Goal: Task Accomplishment & Management: Use online tool/utility

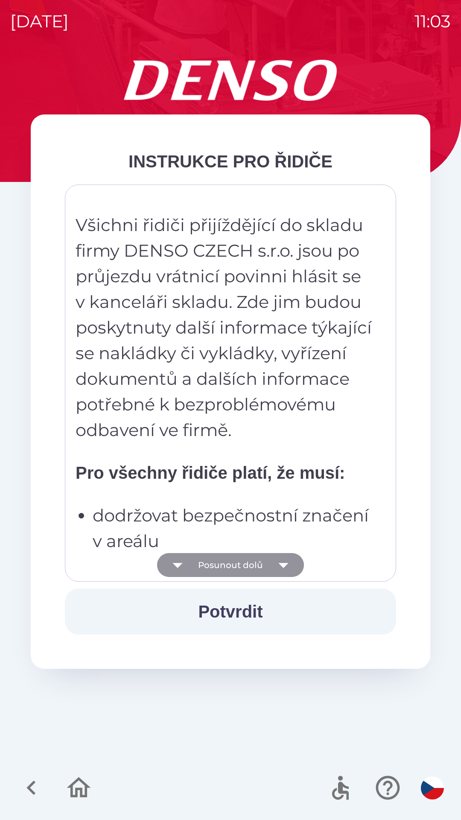
click at [278, 569] on icon "button" at bounding box center [284, 565] width 24 height 24
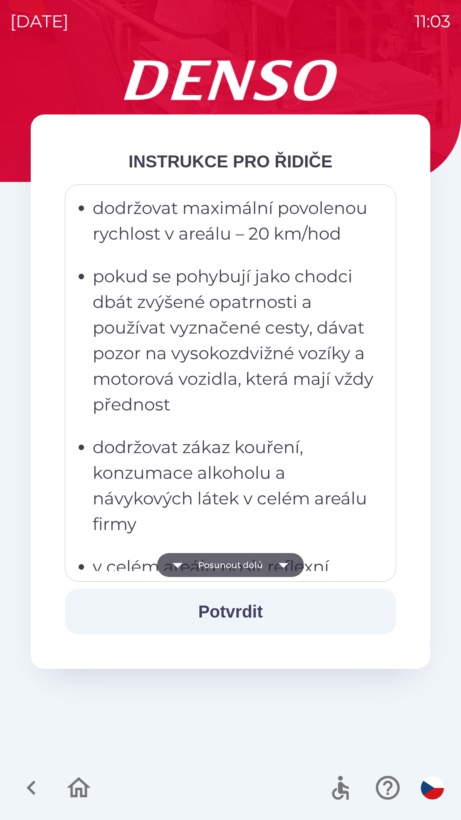
click at [285, 569] on icon "button" at bounding box center [284, 565] width 24 height 24
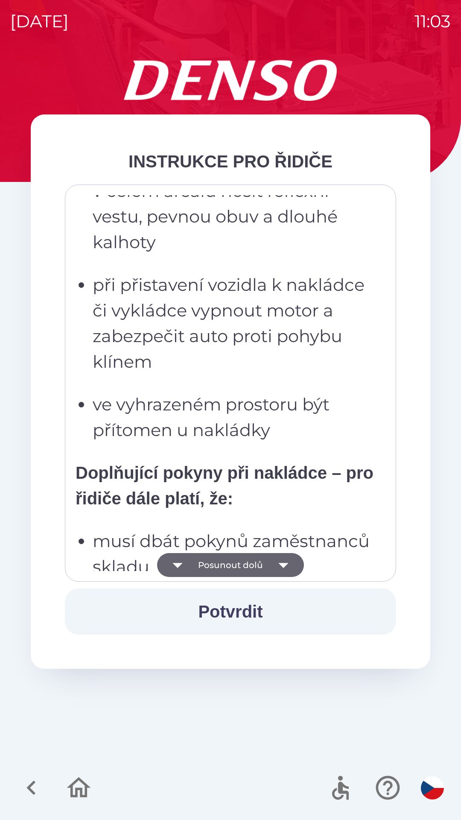
click at [281, 569] on icon "button" at bounding box center [284, 565] width 24 height 24
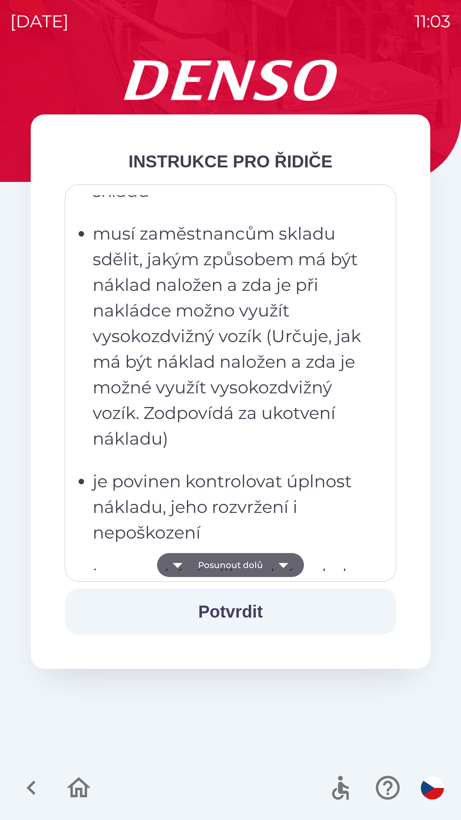
click at [283, 571] on icon "button" at bounding box center [284, 565] width 24 height 24
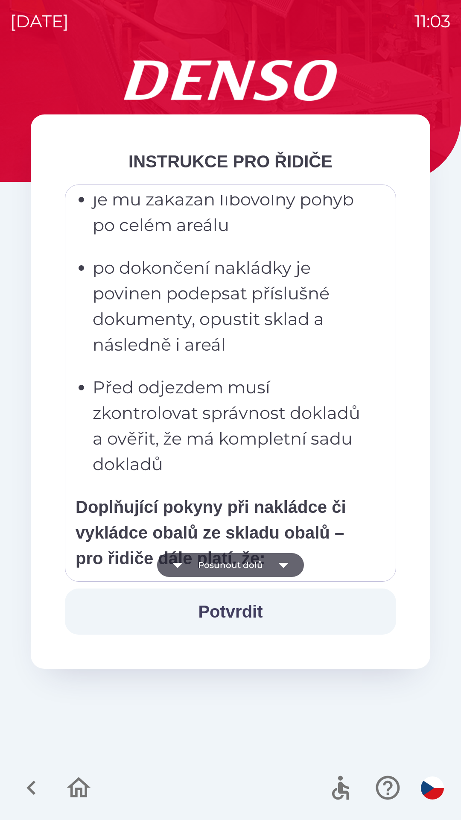
click at [286, 570] on icon "button" at bounding box center [284, 565] width 24 height 24
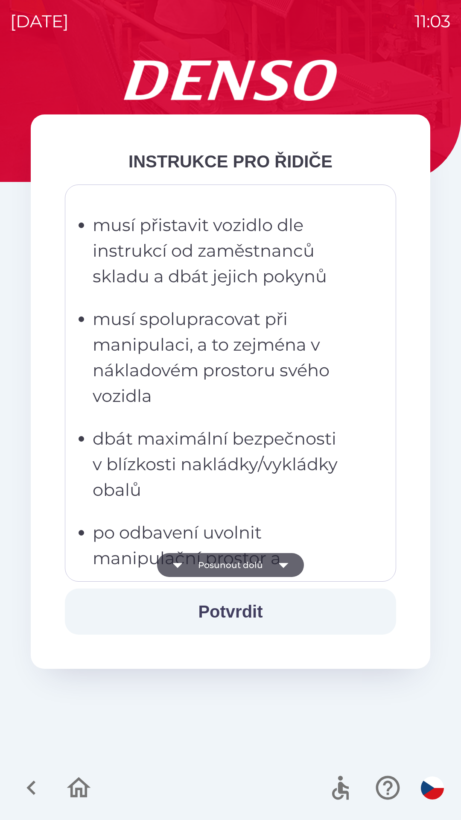
click at [285, 571] on icon "button" at bounding box center [284, 565] width 24 height 24
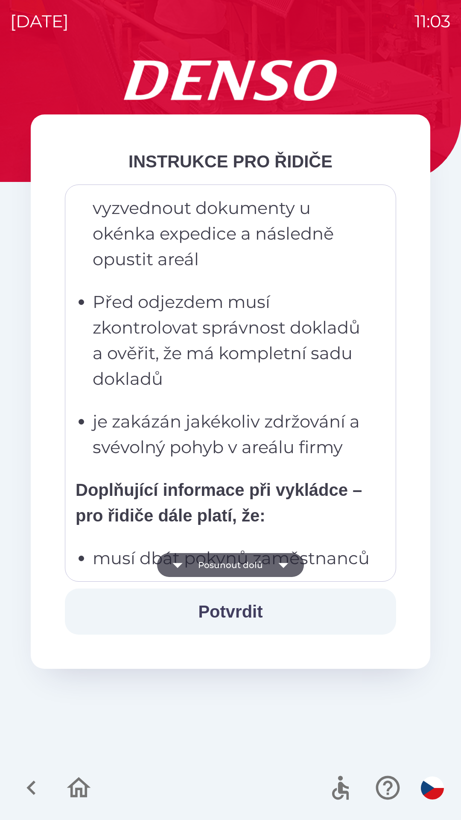
click at [285, 567] on icon "button" at bounding box center [284, 565] width 24 height 24
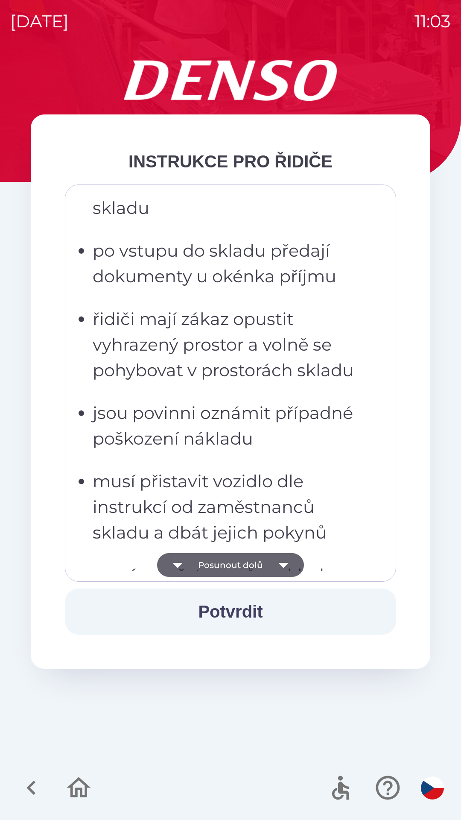
click at [282, 569] on icon "button" at bounding box center [284, 565] width 24 height 24
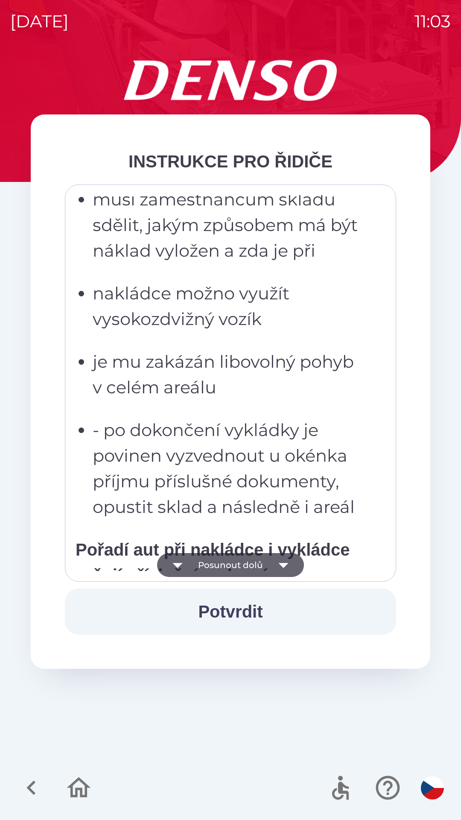
click at [286, 568] on icon "button" at bounding box center [284, 565] width 24 height 24
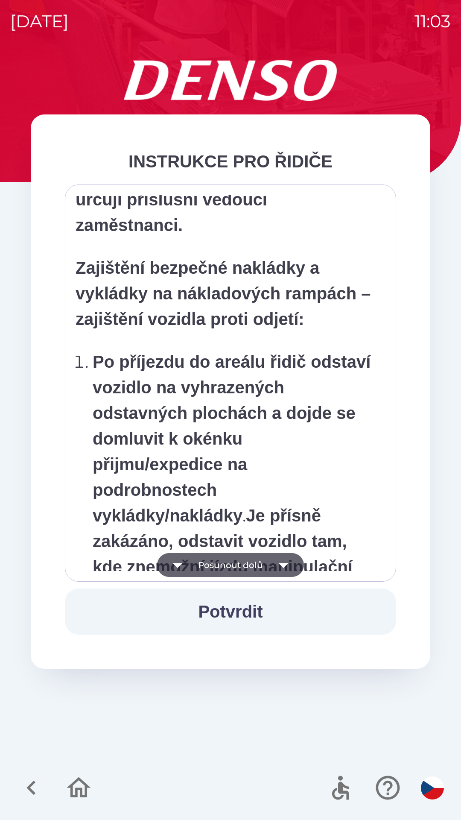
click at [289, 569] on icon "button" at bounding box center [284, 565] width 24 height 24
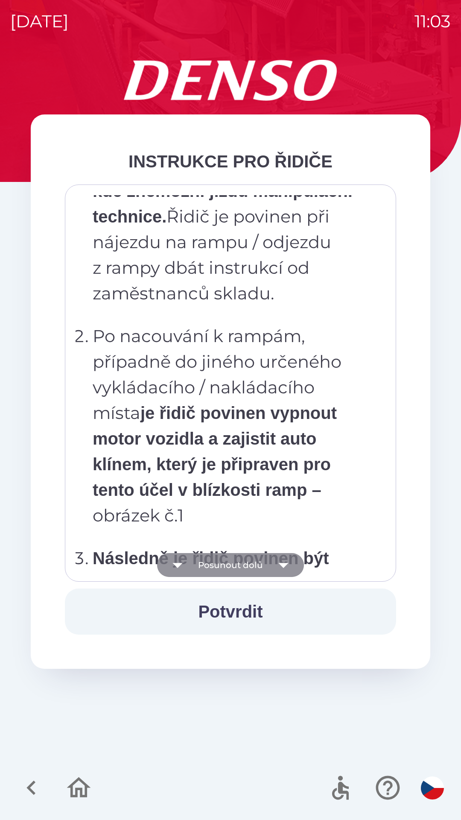
click at [287, 567] on icon "button" at bounding box center [284, 565] width 24 height 24
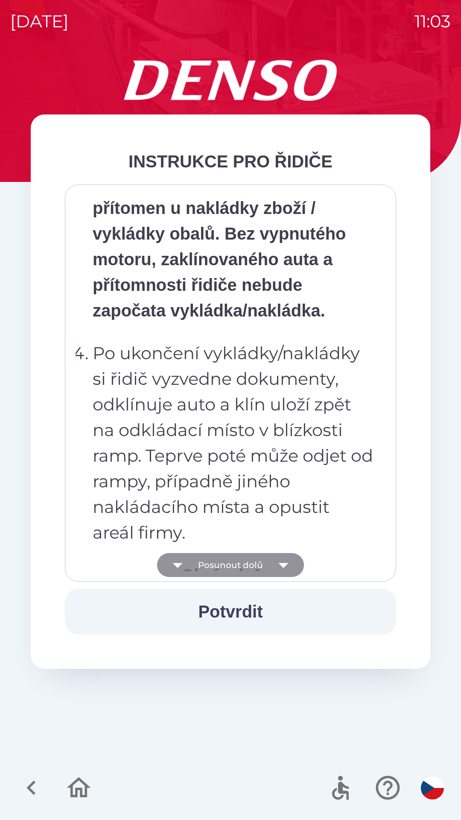
click at [288, 569] on icon "button" at bounding box center [284, 565] width 24 height 24
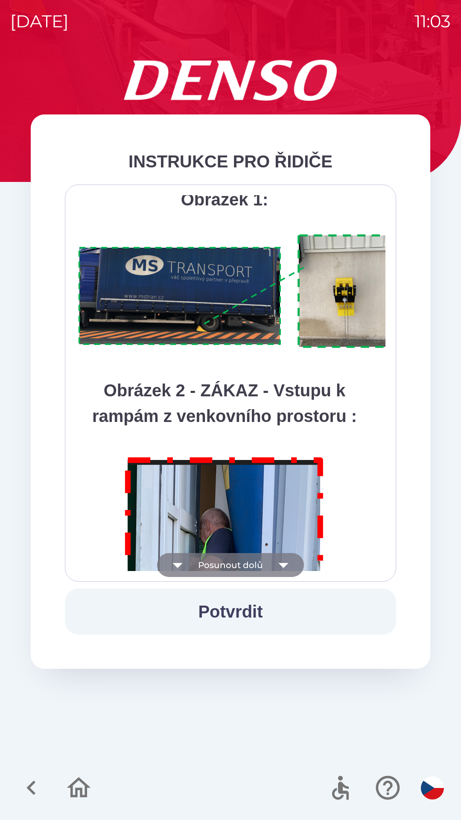
click at [289, 571] on icon "button" at bounding box center [284, 565] width 24 height 24
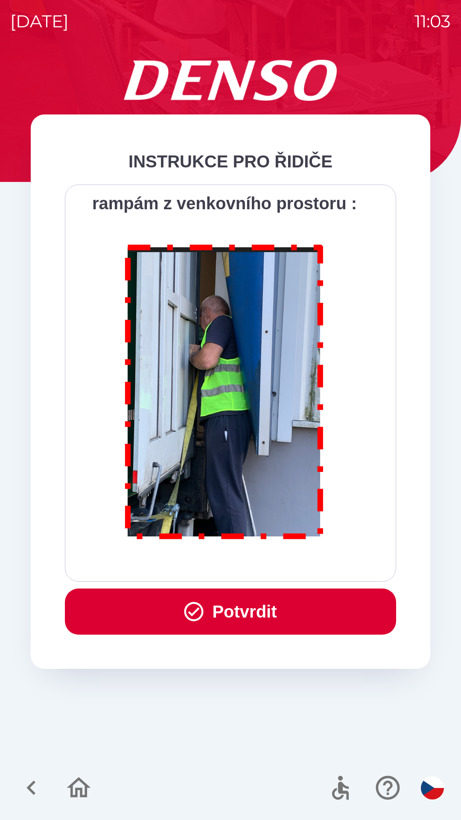
click at [277, 610] on button "Potvrdit" at bounding box center [230, 612] width 331 height 46
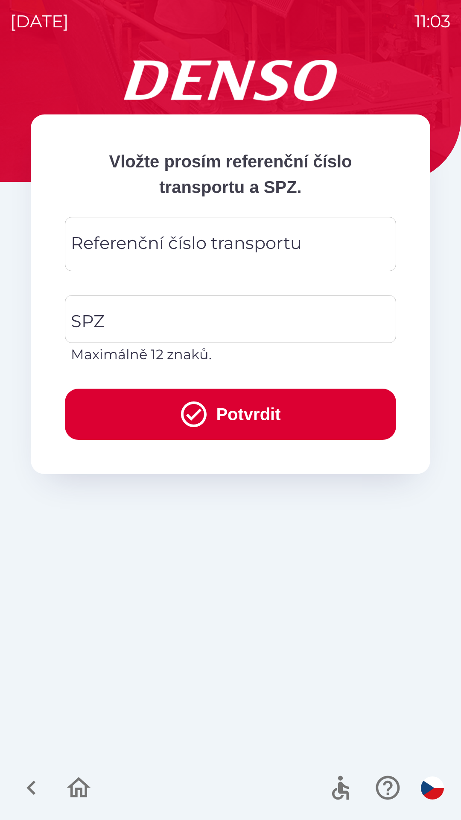
click at [176, 243] on div "Referenční číslo transportu Referenční číslo transportu" at bounding box center [230, 244] width 331 height 54
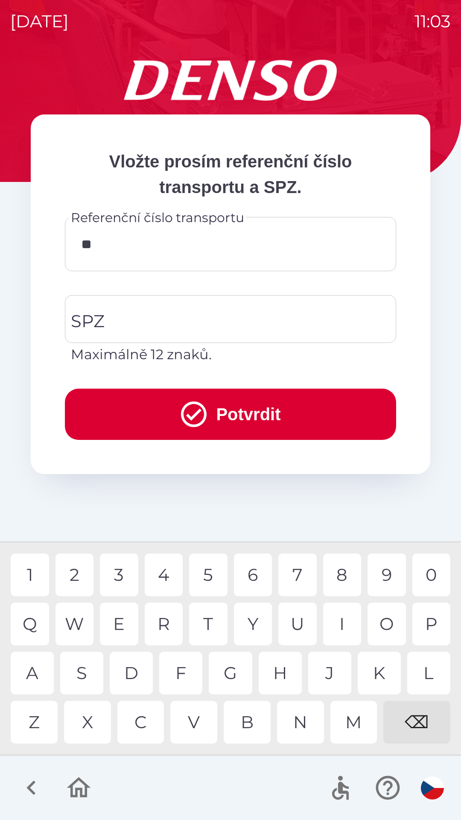
click at [431, 578] on div "0" at bounding box center [432, 575] width 38 height 43
click at [430, 575] on div "0" at bounding box center [432, 575] width 38 height 43
click at [385, 576] on div "9" at bounding box center [387, 575] width 38 height 43
click at [80, 578] on div "2" at bounding box center [75, 575] width 38 height 43
type input "*******"
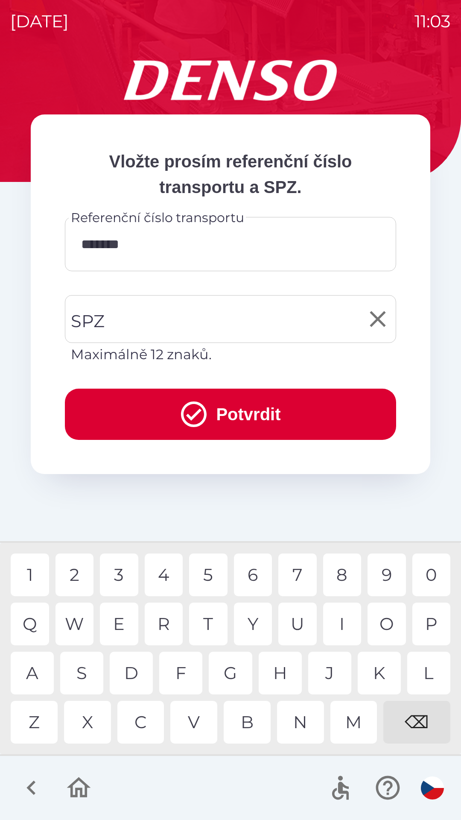
click at [131, 320] on input "SPZ" at bounding box center [224, 319] width 311 height 40
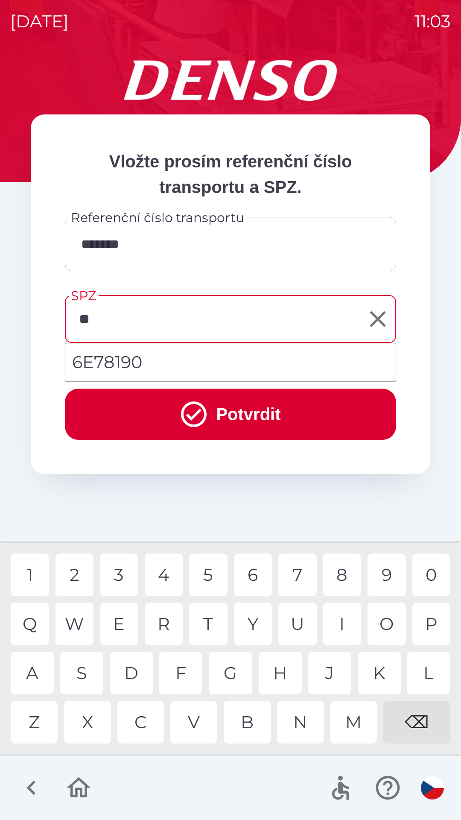
click at [123, 631] on div "E" at bounding box center [119, 624] width 38 height 43
click at [344, 575] on div "8" at bounding box center [342, 575] width 38 height 43
click at [394, 576] on div "9" at bounding box center [387, 575] width 38 height 43
type input "*******"
click at [274, 412] on button "Potvrdit" at bounding box center [230, 414] width 331 height 51
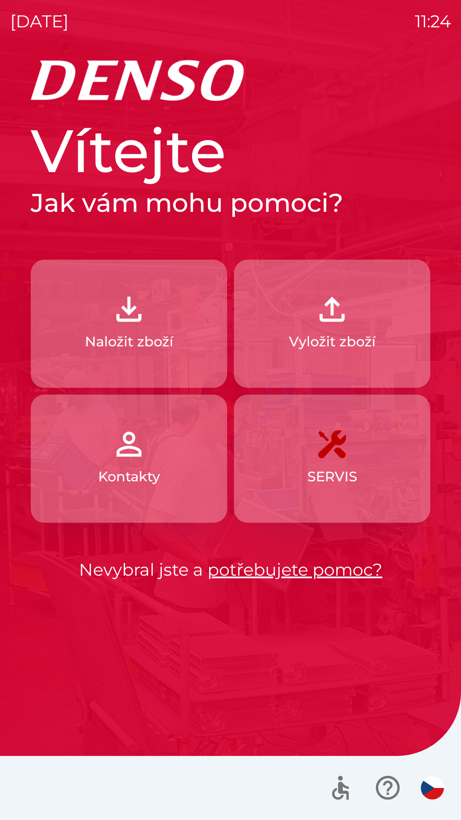
click at [167, 343] on p "Naložit zboží" at bounding box center [129, 341] width 88 height 21
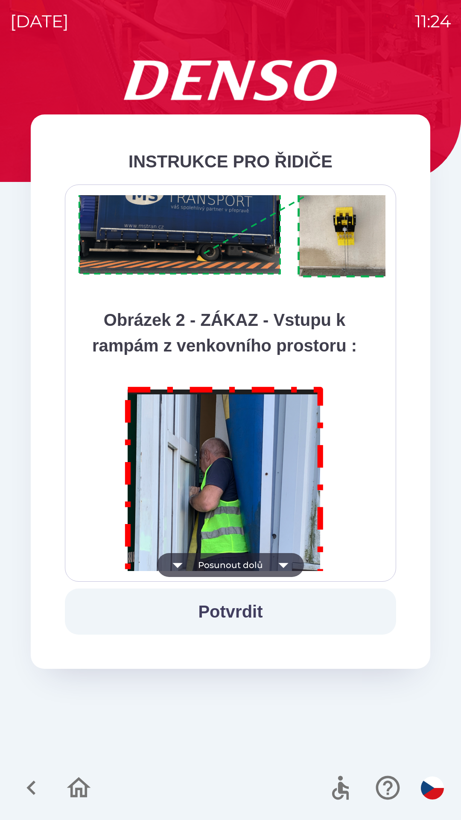
scroll to position [4800, 0]
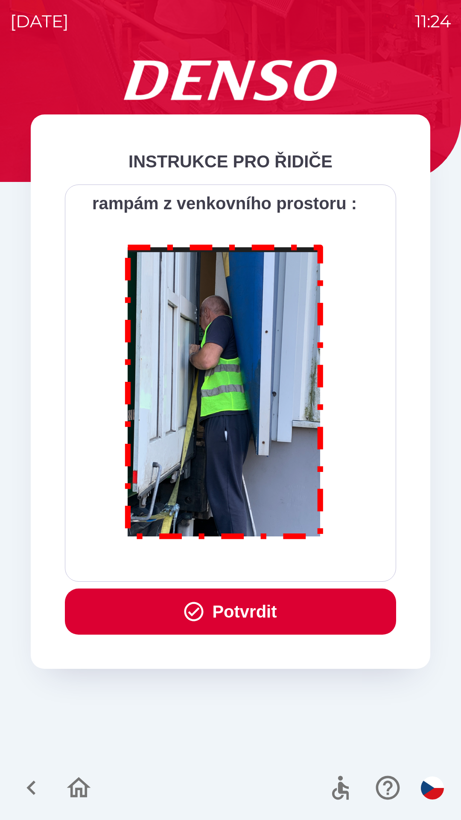
click at [293, 612] on button "Potvrdit" at bounding box center [230, 612] width 331 height 46
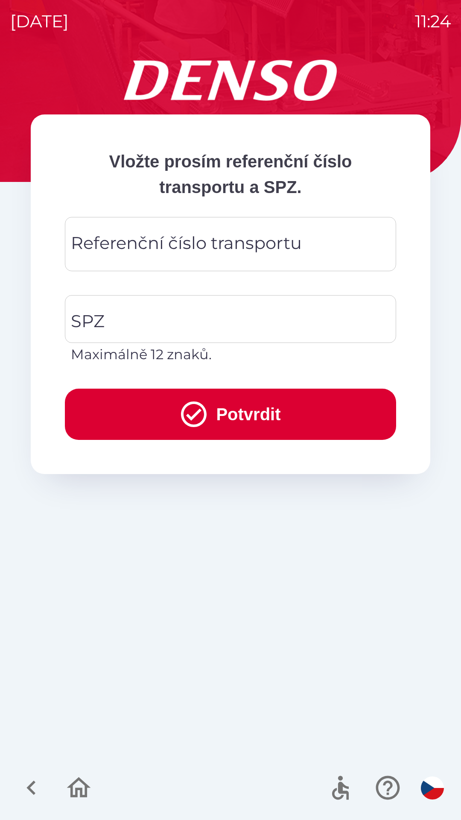
click at [278, 240] on div "Referenční číslo transportu Referenční číslo transportu" at bounding box center [230, 244] width 331 height 54
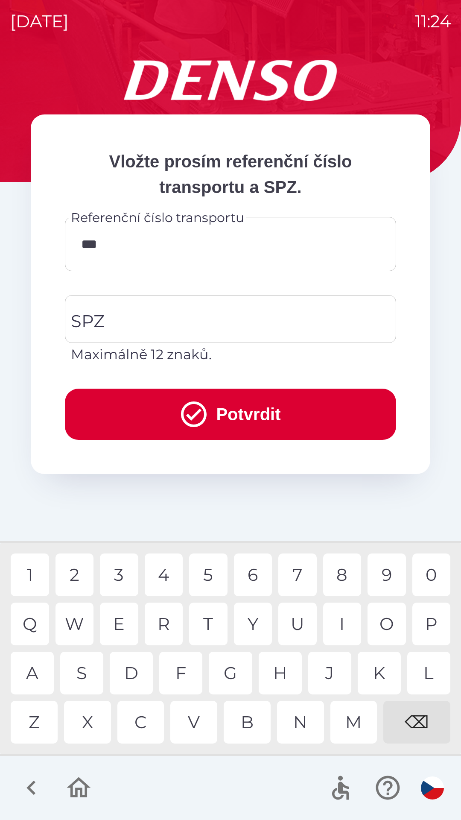
click at [290, 576] on div "7" at bounding box center [297, 575] width 38 height 43
type input "******"
click at [217, 322] on input "SPZ" at bounding box center [224, 319] width 311 height 40
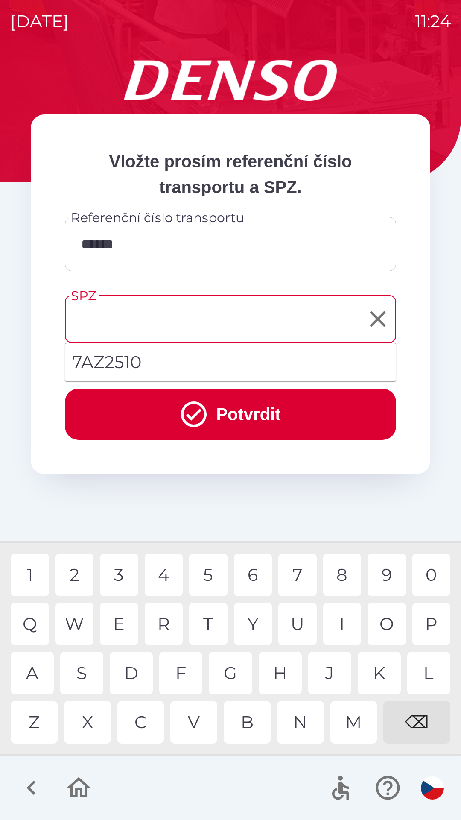
click at [179, 360] on li "7AZ2510" at bounding box center [230, 362] width 331 height 31
type input "*******"
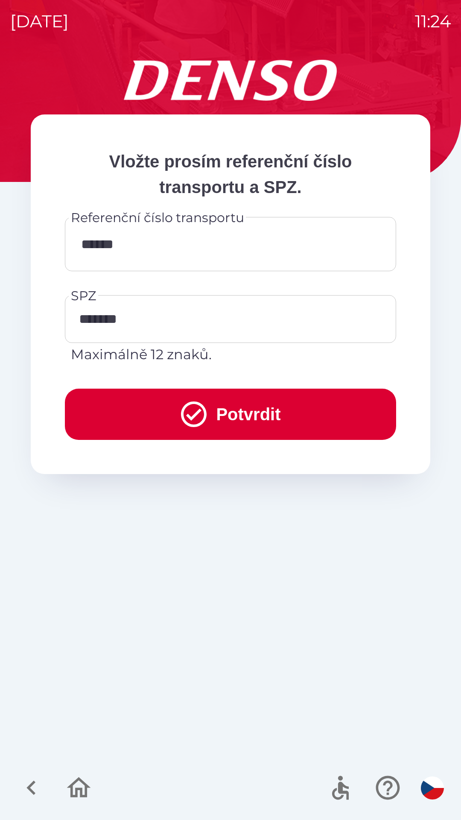
click at [237, 413] on button "Potvrdit" at bounding box center [230, 414] width 331 height 51
